Goal: Navigation & Orientation: Find specific page/section

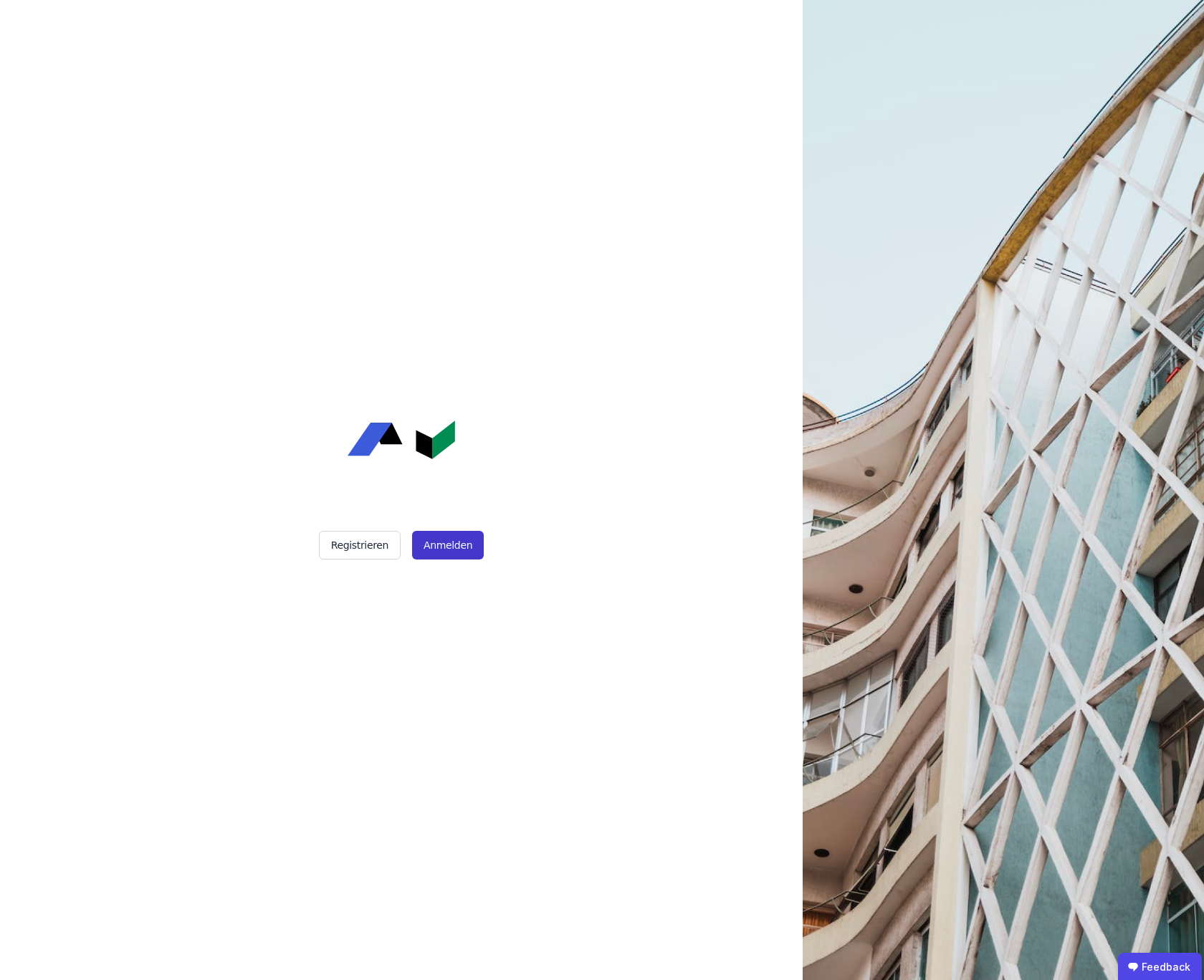
click at [440, 536] on button "Anmelden" at bounding box center [448, 545] width 72 height 29
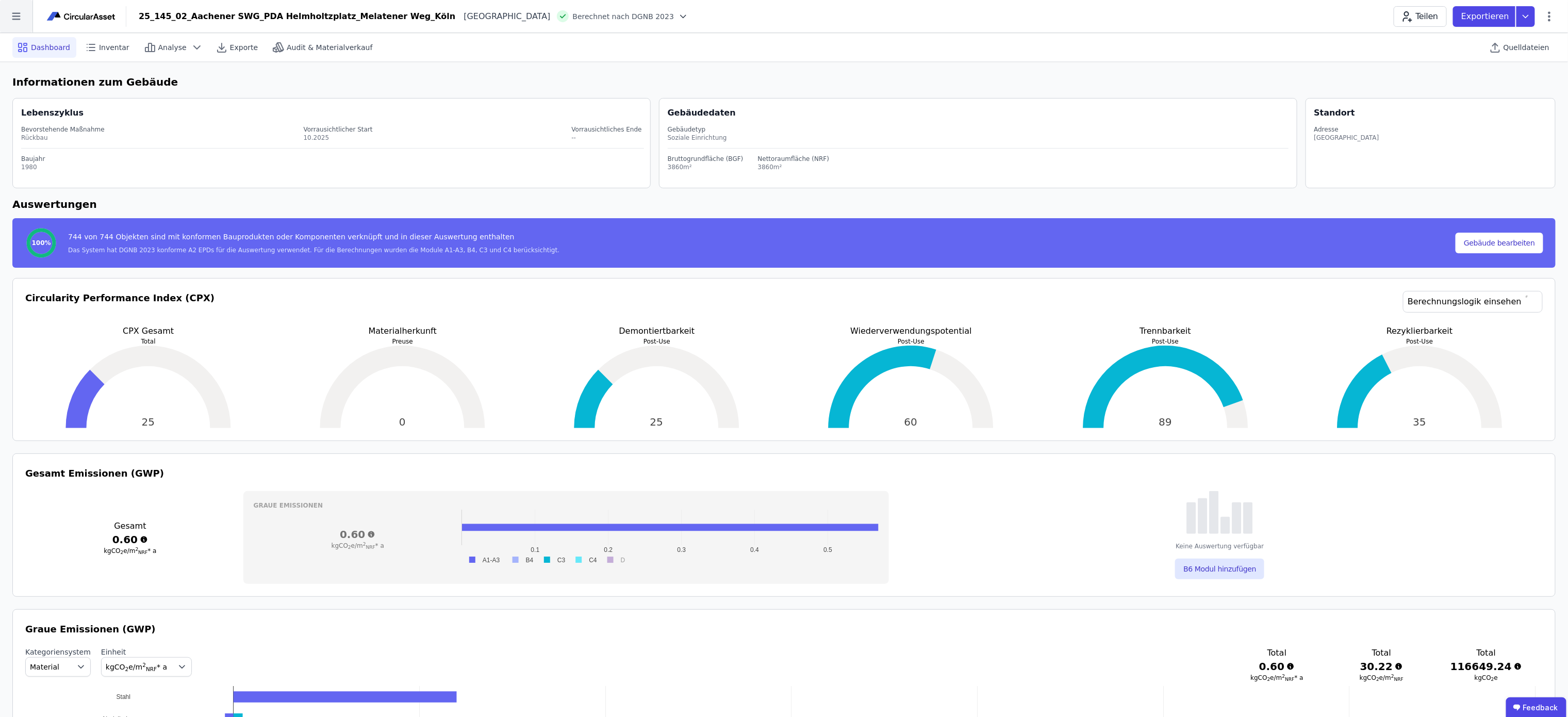
click at [26, 21] on icon at bounding box center [16, 16] width 33 height 33
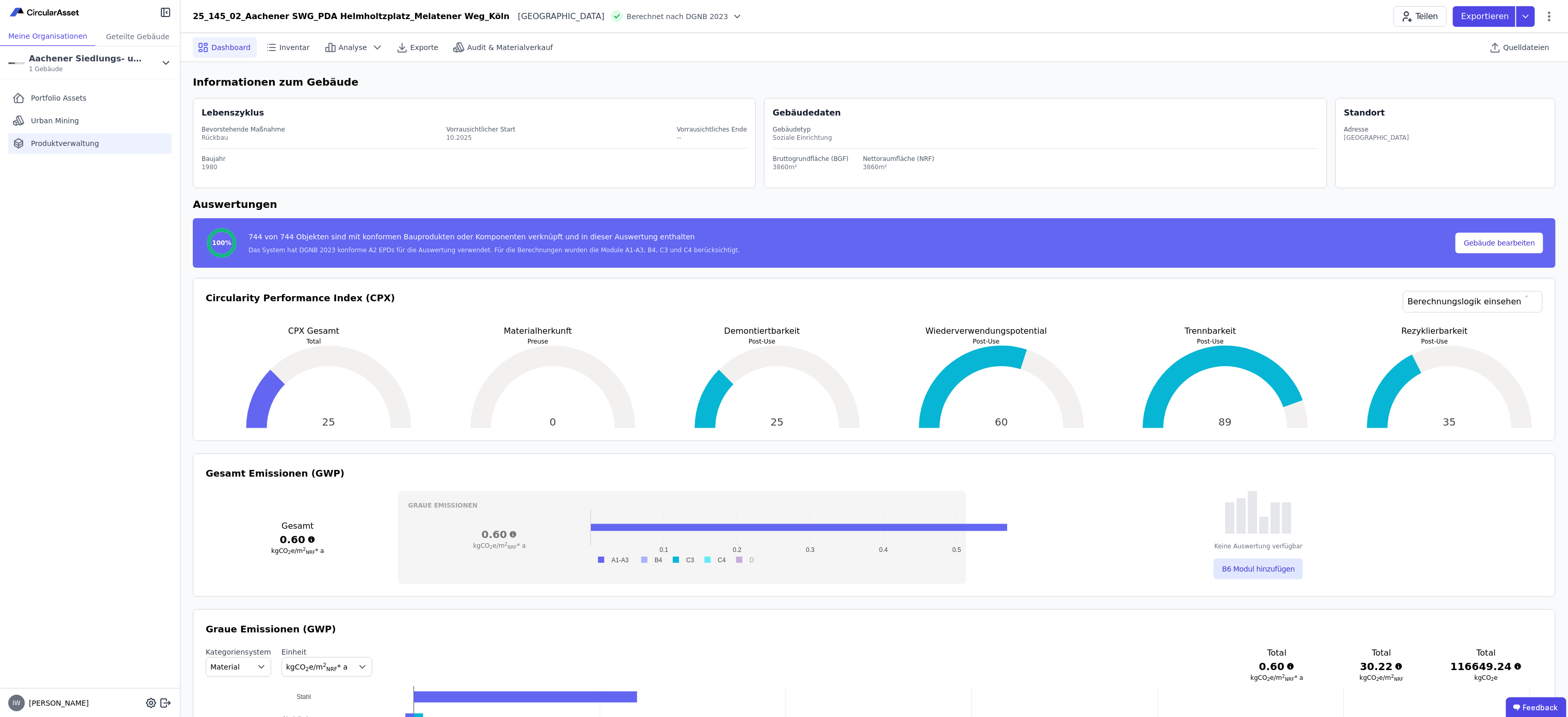
click at [76, 143] on span "Produktverwaltung" at bounding box center [65, 143] width 68 height 10
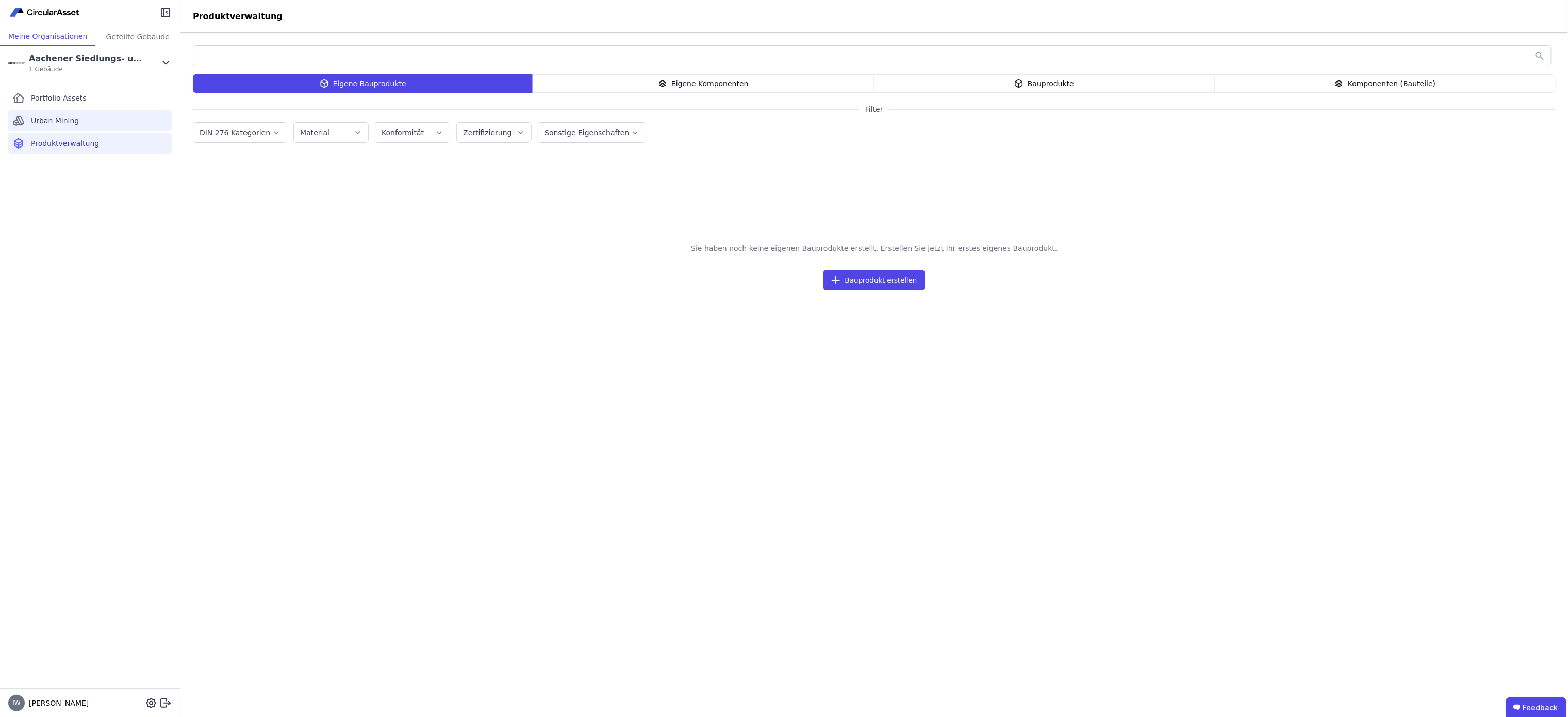
click at [83, 119] on div "Urban Mining" at bounding box center [90, 121] width 164 height 21
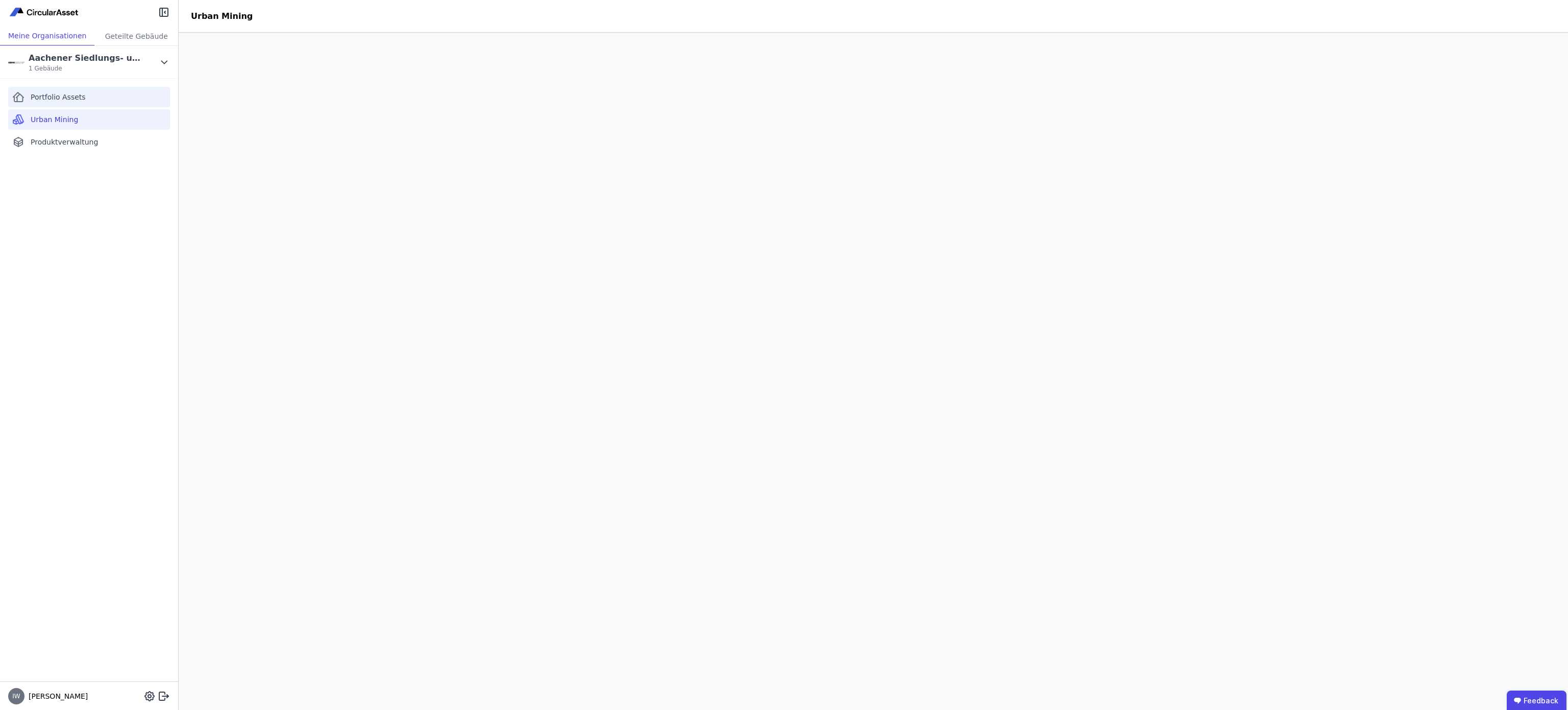
click at [93, 99] on div "Portfolio Assets" at bounding box center [89, 97] width 162 height 21
click at [163, 56] on icon at bounding box center [164, 62] width 11 height 12
